Goal: Task Accomplishment & Management: Complete application form

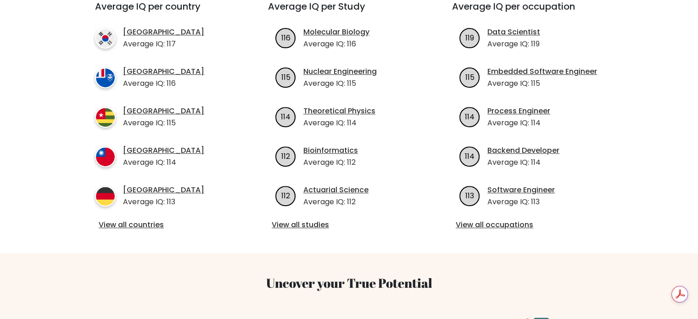
scroll to position [76, 0]
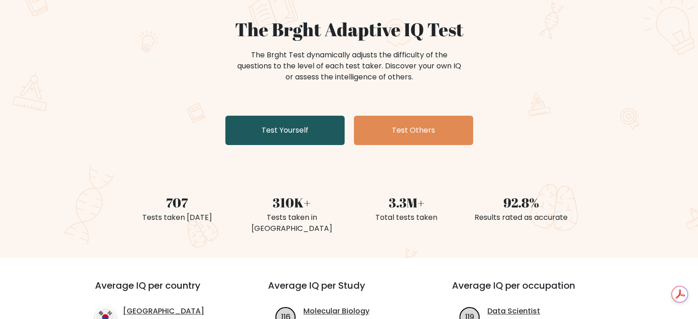
click at [290, 132] on link "Test Yourself" at bounding box center [284, 130] width 119 height 29
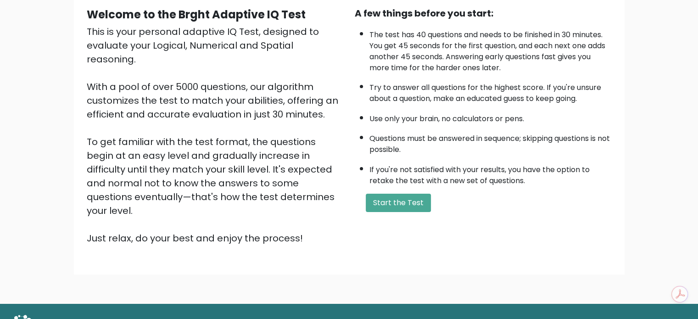
scroll to position [101, 0]
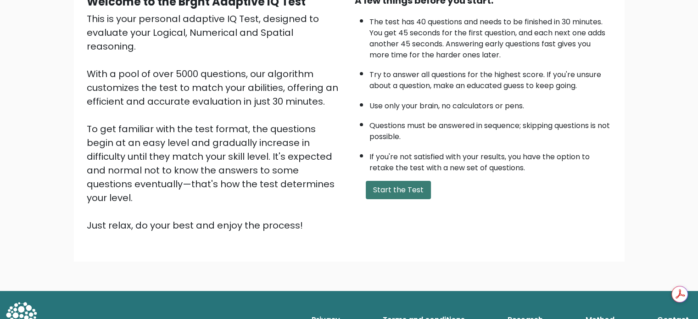
click at [413, 186] on button "Start the Test" at bounding box center [398, 190] width 65 height 18
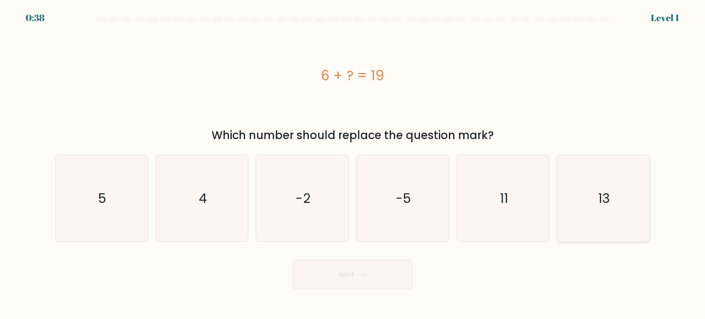
click at [619, 218] on icon "13" at bounding box center [603, 198] width 86 height 86
click at [353, 164] on input "f. 13" at bounding box center [352, 162] width 0 height 5
radio input "true"
click at [396, 272] on button "Next" at bounding box center [352, 274] width 119 height 29
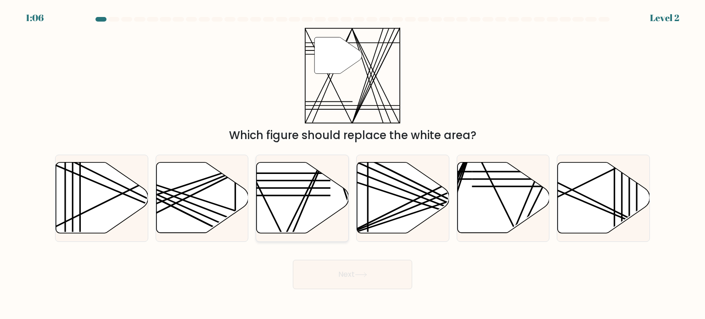
click at [315, 205] on icon at bounding box center [303, 197] width 92 height 71
click at [352, 164] on input "c." at bounding box center [352, 162] width 0 height 5
radio input "true"
click at [398, 277] on button "Next" at bounding box center [352, 274] width 119 height 29
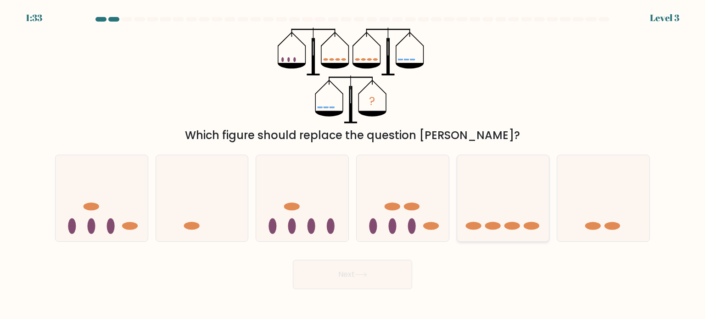
click at [535, 222] on ellipse at bounding box center [532, 226] width 16 height 8
click at [353, 164] on input "e." at bounding box center [352, 162] width 0 height 5
radio input "true"
click at [399, 278] on button "Next" at bounding box center [352, 274] width 119 height 29
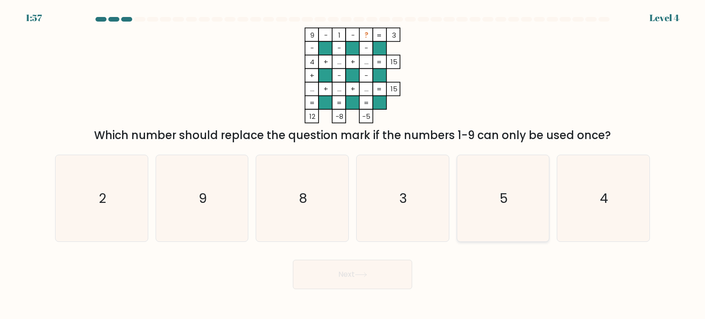
click at [477, 192] on icon "5" at bounding box center [503, 198] width 86 height 86
click at [353, 164] on input "e. 5" at bounding box center [352, 162] width 0 height 5
radio input "true"
click at [371, 282] on button "Next" at bounding box center [352, 274] width 119 height 29
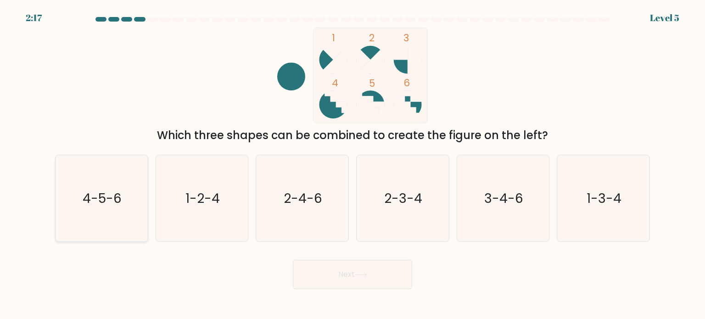
click at [87, 201] on text "4-5-6" at bounding box center [102, 198] width 39 height 18
click at [352, 164] on input "a. 4-5-6" at bounding box center [352, 162] width 0 height 5
radio input "true"
click at [327, 275] on button "Next" at bounding box center [352, 274] width 119 height 29
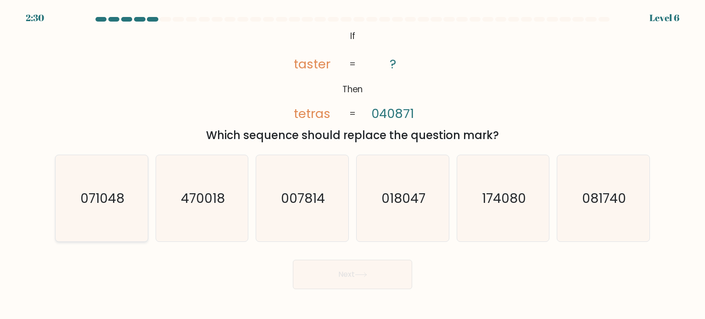
click at [92, 203] on text "071048" at bounding box center [102, 198] width 44 height 18
click at [352, 164] on input "a. 071048" at bounding box center [352, 162] width 0 height 5
radio input "true"
click at [390, 279] on button "Next" at bounding box center [352, 274] width 119 height 29
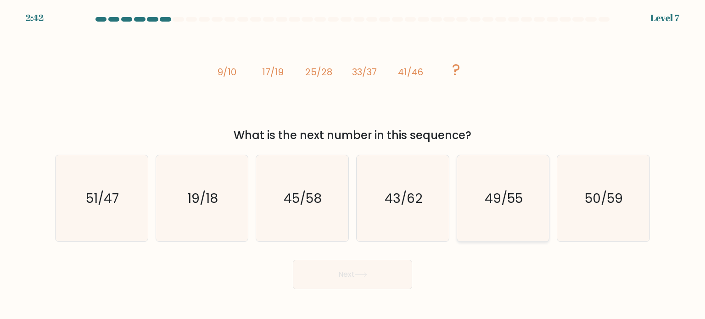
click at [518, 187] on icon "49/55" at bounding box center [503, 198] width 86 height 86
click at [353, 164] on input "e. 49/55" at bounding box center [352, 162] width 0 height 5
radio input "true"
click at [372, 281] on button "Next" at bounding box center [352, 274] width 119 height 29
click at [373, 274] on button "Next" at bounding box center [352, 274] width 119 height 29
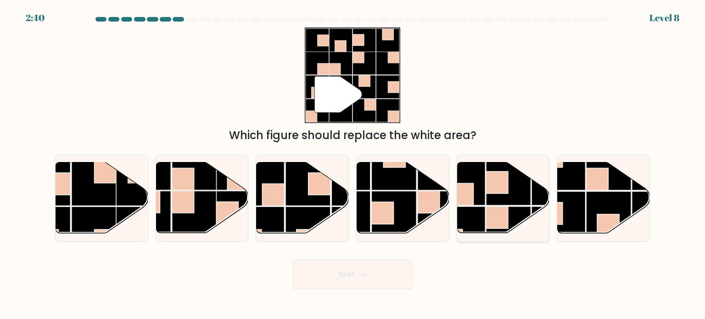
click at [498, 194] on rect at bounding box center [508, 183] width 45 height 45
click at [353, 164] on input "e." at bounding box center [352, 162] width 0 height 5
radio input "true"
click at [377, 281] on button "Next" at bounding box center [352, 274] width 119 height 29
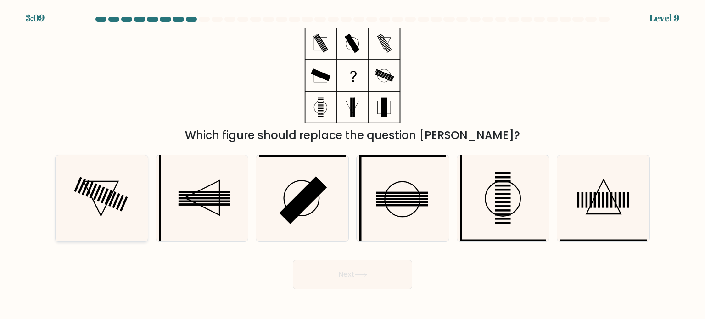
click at [108, 203] on icon at bounding box center [101, 198] width 86 height 86
click at [352, 164] on input "a." at bounding box center [352, 162] width 0 height 5
radio input "true"
click at [389, 284] on button "Next" at bounding box center [352, 274] width 119 height 29
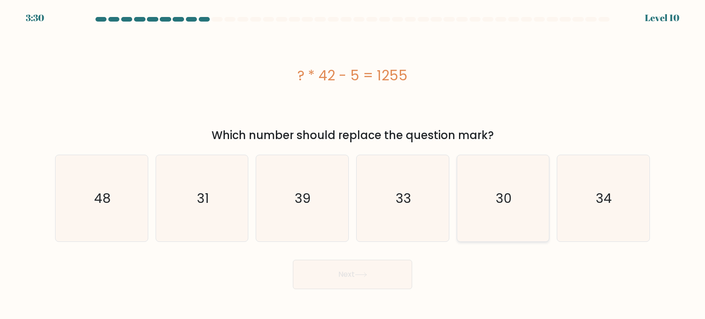
click at [520, 209] on icon "30" at bounding box center [503, 198] width 86 height 86
click at [353, 164] on input "e. 30" at bounding box center [352, 162] width 0 height 5
radio input "true"
click at [387, 278] on button "Next" at bounding box center [352, 274] width 119 height 29
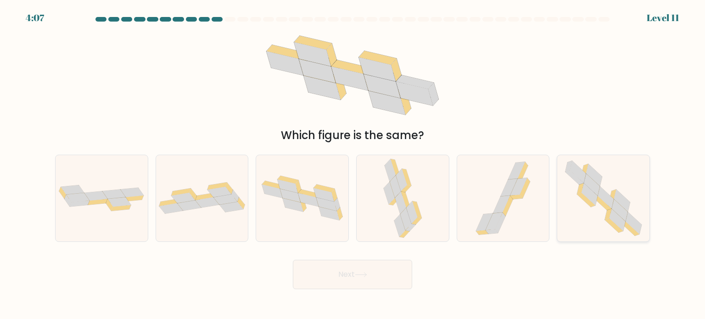
click at [602, 210] on icon at bounding box center [603, 198] width 88 height 86
click at [353, 164] on input "f." at bounding box center [352, 162] width 0 height 5
radio input "true"
click at [391, 281] on button "Next" at bounding box center [352, 274] width 119 height 29
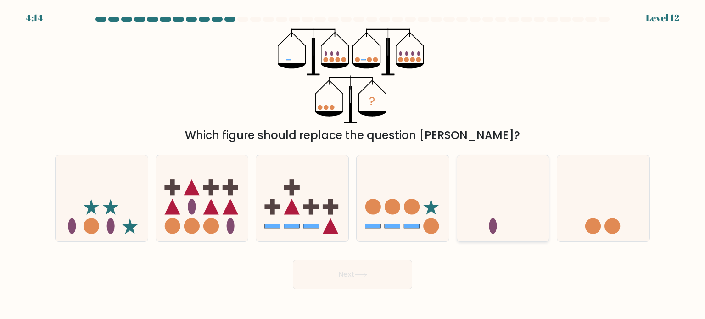
click at [488, 195] on icon at bounding box center [503, 198] width 92 height 76
click at [353, 164] on input "e." at bounding box center [352, 162] width 0 height 5
radio input "true"
click at [398, 279] on button "Next" at bounding box center [352, 274] width 119 height 29
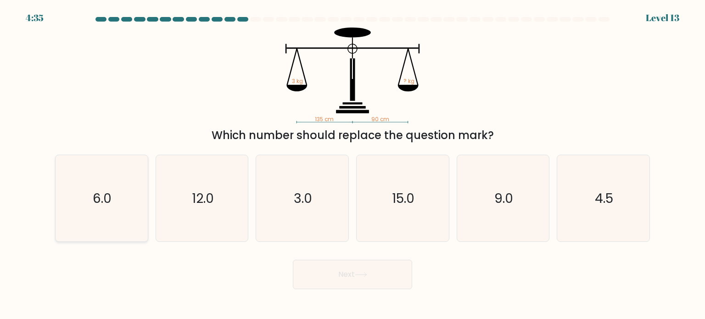
click at [114, 205] on icon "6.0" at bounding box center [101, 198] width 86 height 86
click at [352, 164] on input "a. 6.0" at bounding box center [352, 162] width 0 height 5
radio input "true"
click at [395, 273] on button "Next" at bounding box center [352, 274] width 119 height 29
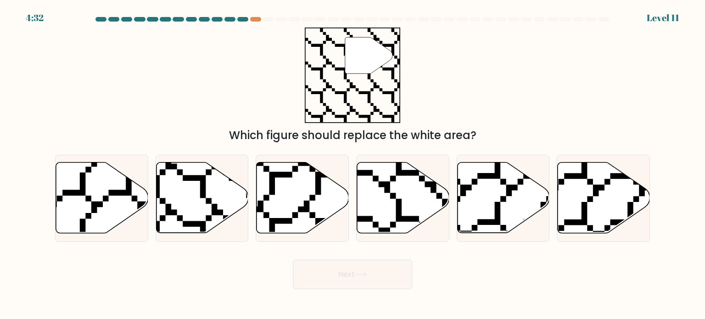
click at [395, 273] on button "Next" at bounding box center [352, 274] width 119 height 29
click at [254, 262] on div "Next" at bounding box center [353, 271] width 606 height 36
click at [180, 200] on icon at bounding box center [202, 197] width 92 height 71
click at [352, 164] on input "b." at bounding box center [352, 162] width 0 height 5
radio input "true"
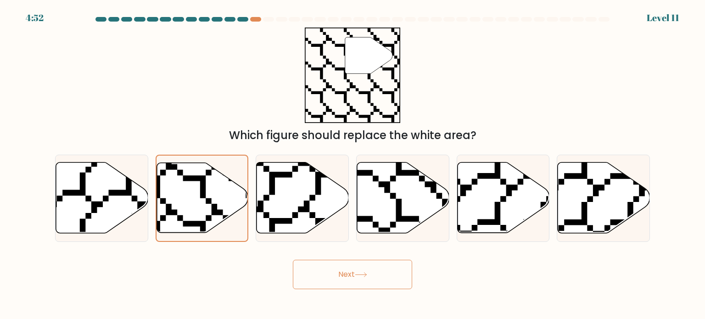
click at [396, 277] on button "Next" at bounding box center [352, 274] width 119 height 29
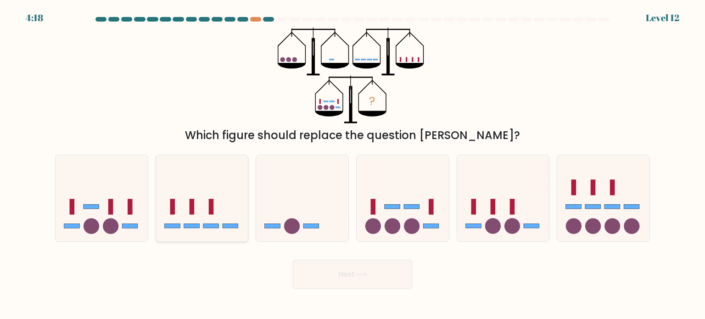
click at [207, 199] on icon at bounding box center [202, 198] width 92 height 76
click at [352, 164] on input "b." at bounding box center [352, 162] width 0 height 5
radio input "true"
click at [435, 199] on icon at bounding box center [403, 198] width 92 height 76
click at [353, 164] on input "d." at bounding box center [352, 162] width 0 height 5
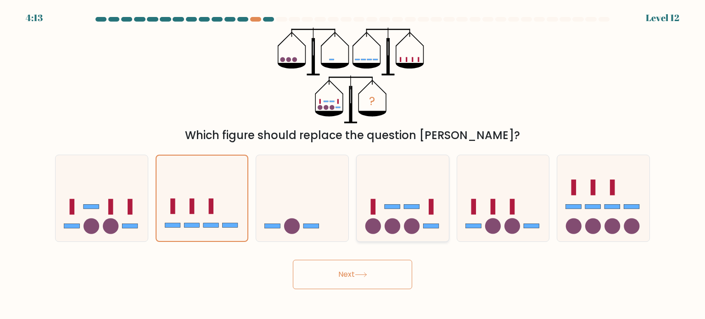
radio input "true"
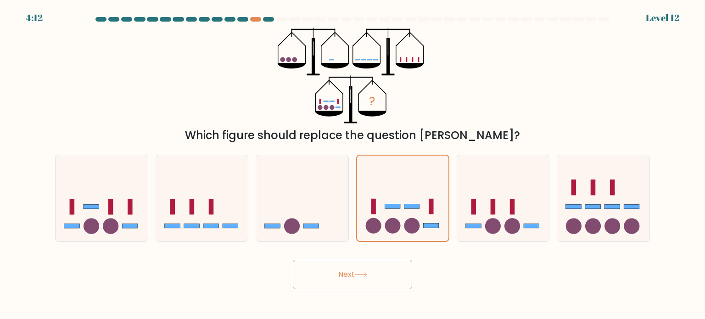
click at [387, 282] on button "Next" at bounding box center [352, 274] width 119 height 29
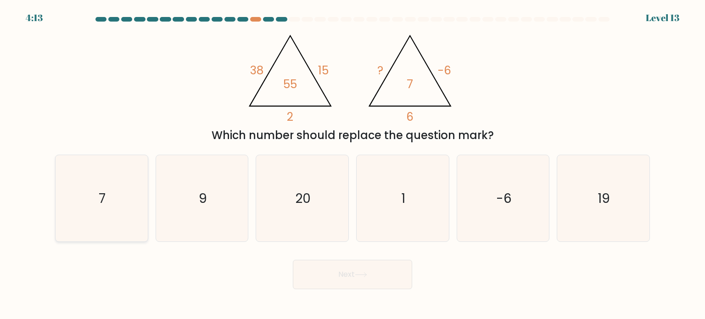
click at [142, 186] on icon "7" at bounding box center [101, 198] width 86 height 86
click at [352, 164] on input "a. 7" at bounding box center [352, 162] width 0 height 5
radio input "true"
click at [387, 274] on button "Next" at bounding box center [352, 274] width 119 height 29
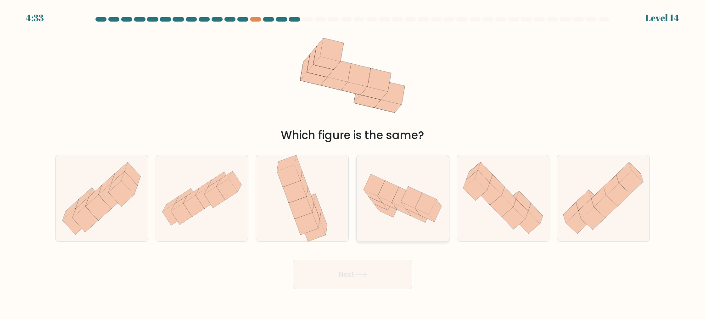
click at [396, 208] on icon at bounding box center [401, 208] width 19 height 13
click at [353, 164] on input "d." at bounding box center [352, 162] width 0 height 5
radio input "true"
click at [379, 275] on button "Next" at bounding box center [352, 274] width 119 height 29
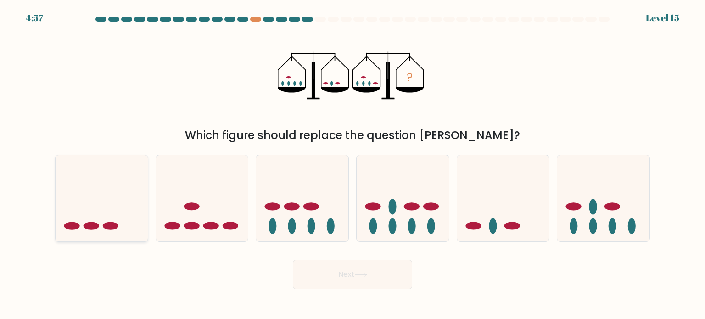
click at [95, 194] on icon at bounding box center [102, 198] width 92 height 76
click at [352, 164] on input "a." at bounding box center [352, 162] width 0 height 5
radio input "true"
click at [367, 277] on icon at bounding box center [361, 274] width 12 height 5
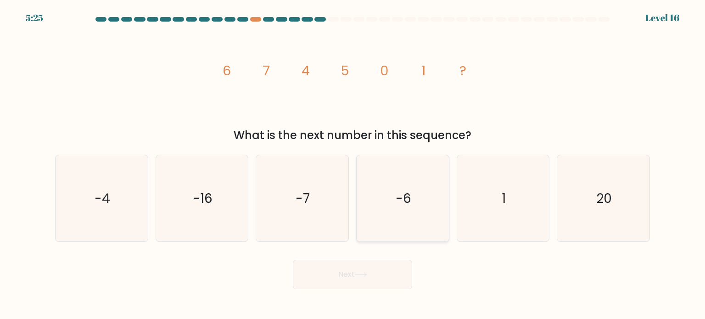
click at [412, 222] on icon "-6" at bounding box center [402, 198] width 86 height 86
click at [353, 164] on input "d. -6" at bounding box center [352, 162] width 0 height 5
radio input "true"
click at [389, 273] on button "Next" at bounding box center [352, 274] width 119 height 29
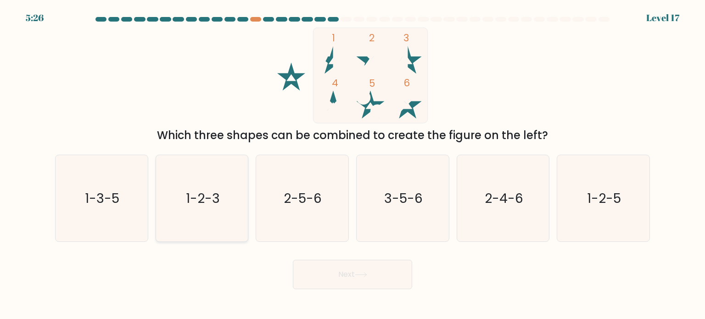
click at [227, 194] on icon "1-2-3" at bounding box center [202, 198] width 86 height 86
click at [352, 164] on input "b. 1-2-3" at bounding box center [352, 162] width 0 height 5
radio input "true"
click at [406, 277] on button "Next" at bounding box center [352, 274] width 119 height 29
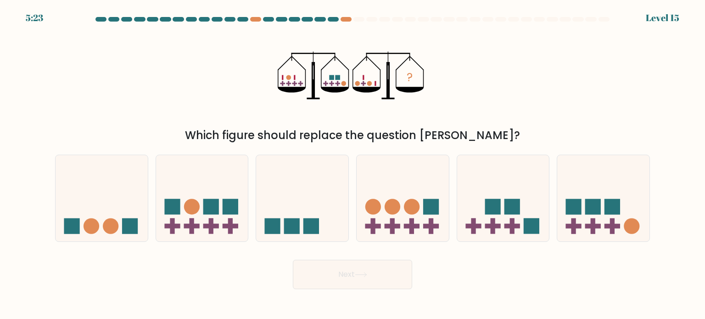
click at [384, 276] on button "Next" at bounding box center [352, 274] width 119 height 29
click at [122, 214] on icon at bounding box center [102, 198] width 92 height 76
click at [352, 164] on input "a." at bounding box center [352, 162] width 0 height 5
radio input "true"
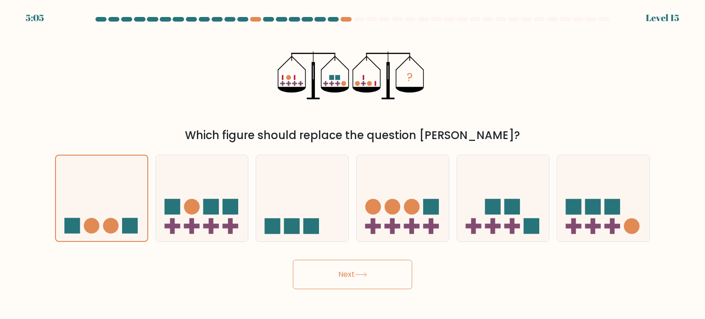
click at [380, 282] on button "Next" at bounding box center [352, 274] width 119 height 29
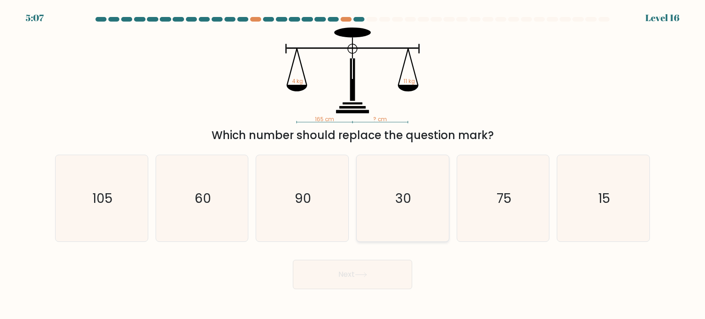
click at [393, 211] on icon "30" at bounding box center [402, 198] width 86 height 86
click at [353, 164] on input "d. 30" at bounding box center [352, 162] width 0 height 5
radio input "true"
click at [382, 275] on button "Next" at bounding box center [352, 274] width 119 height 29
